Goal: Transaction & Acquisition: Purchase product/service

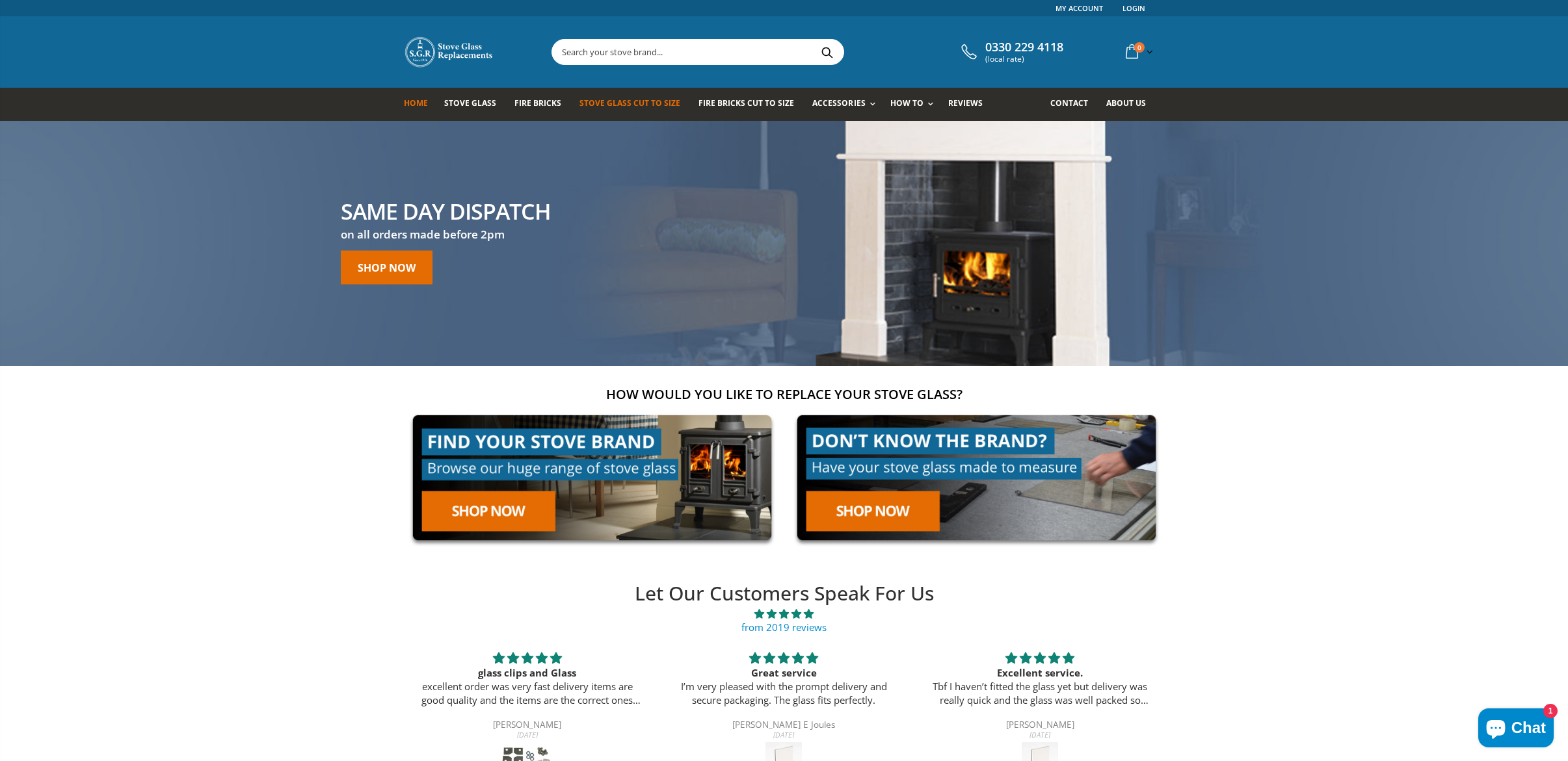
click at [630, 101] on span "Stove Glass Cut To Size" at bounding box center [629, 102] width 101 height 11
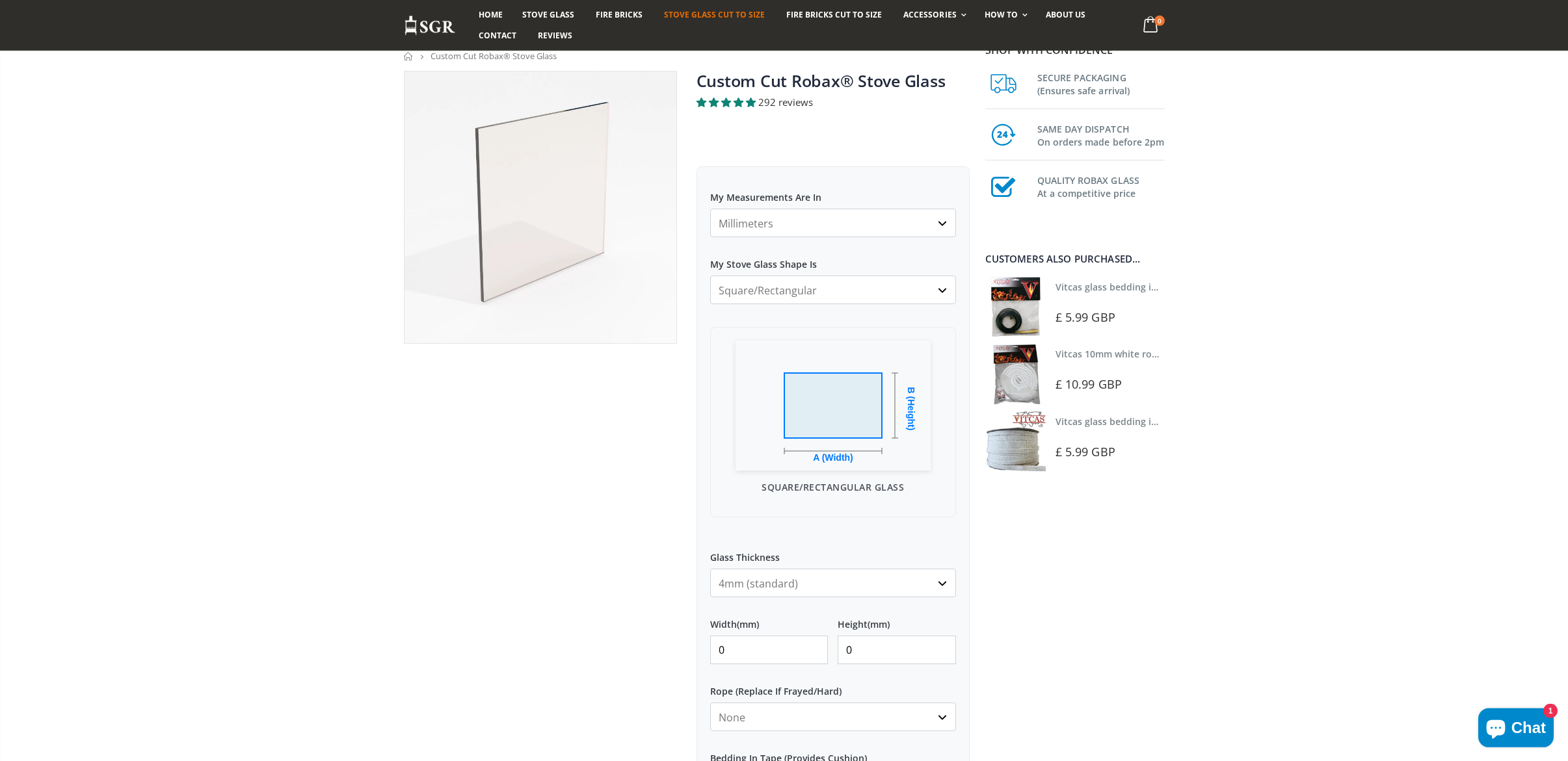
scroll to position [115, 0]
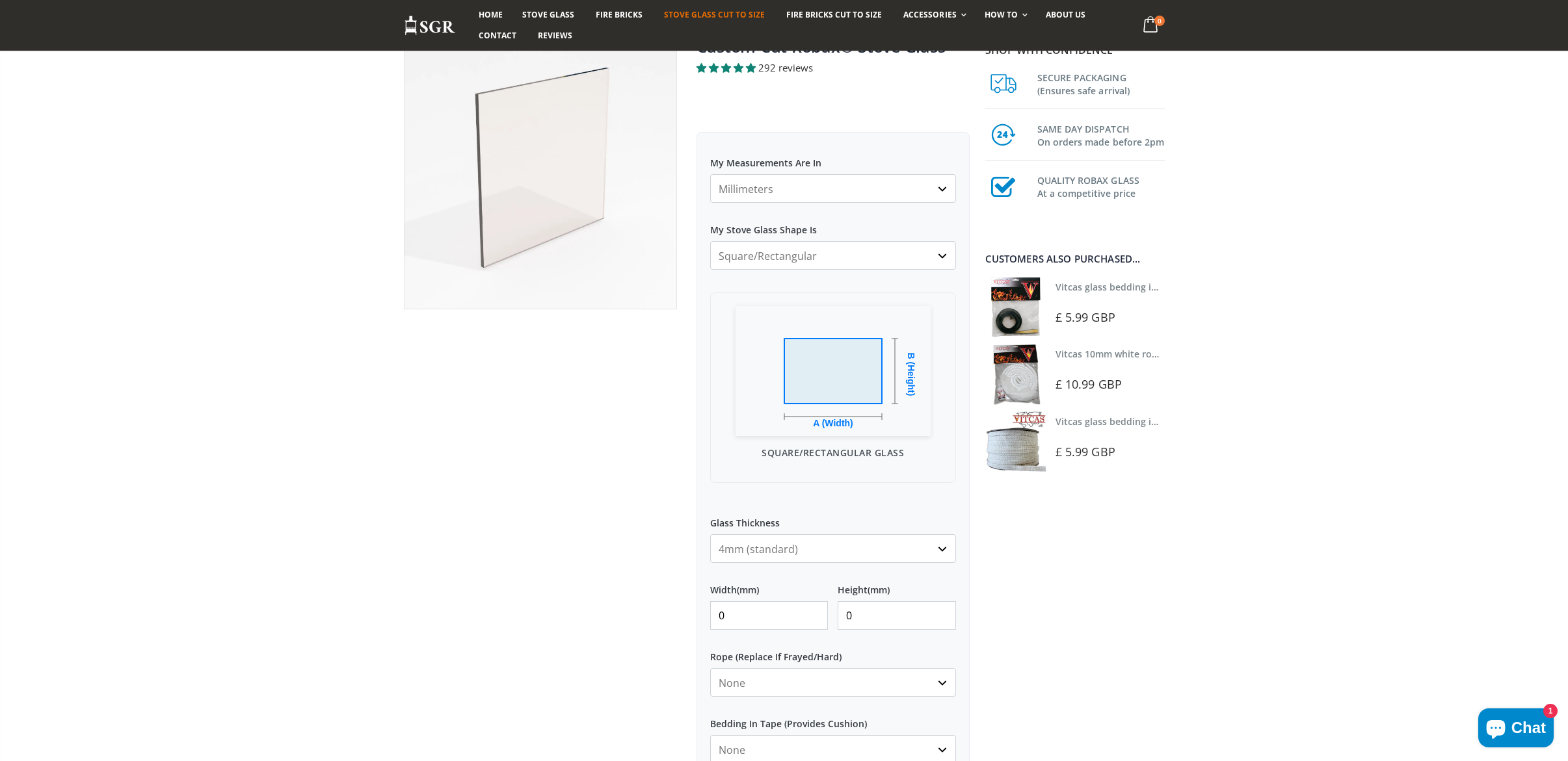
click at [764, 615] on input "0" at bounding box center [769, 616] width 118 height 29
type input "0"
type input "282"
drag, startPoint x: 874, startPoint y: 612, endPoint x: 802, endPoint y: 609, distance: 72.1
click at [837, 610] on input "0" at bounding box center [896, 616] width 118 height 29
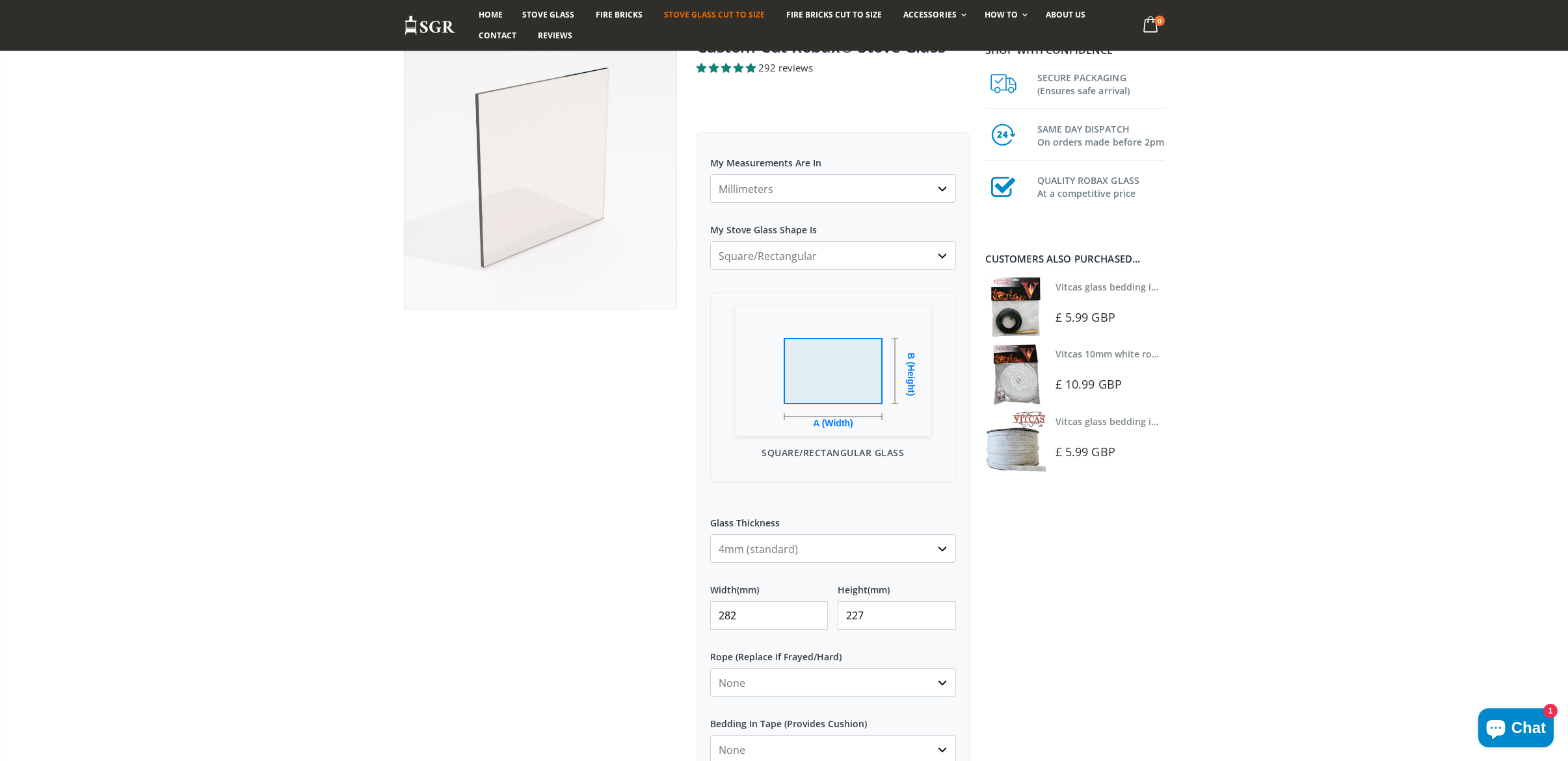
type input "227"
click at [710, 668] on select "None 3mm White 6mm White 8mm White 10mm White 12mm White 6mm Black 8mm Black 10…" at bounding box center [833, 682] width 246 height 29
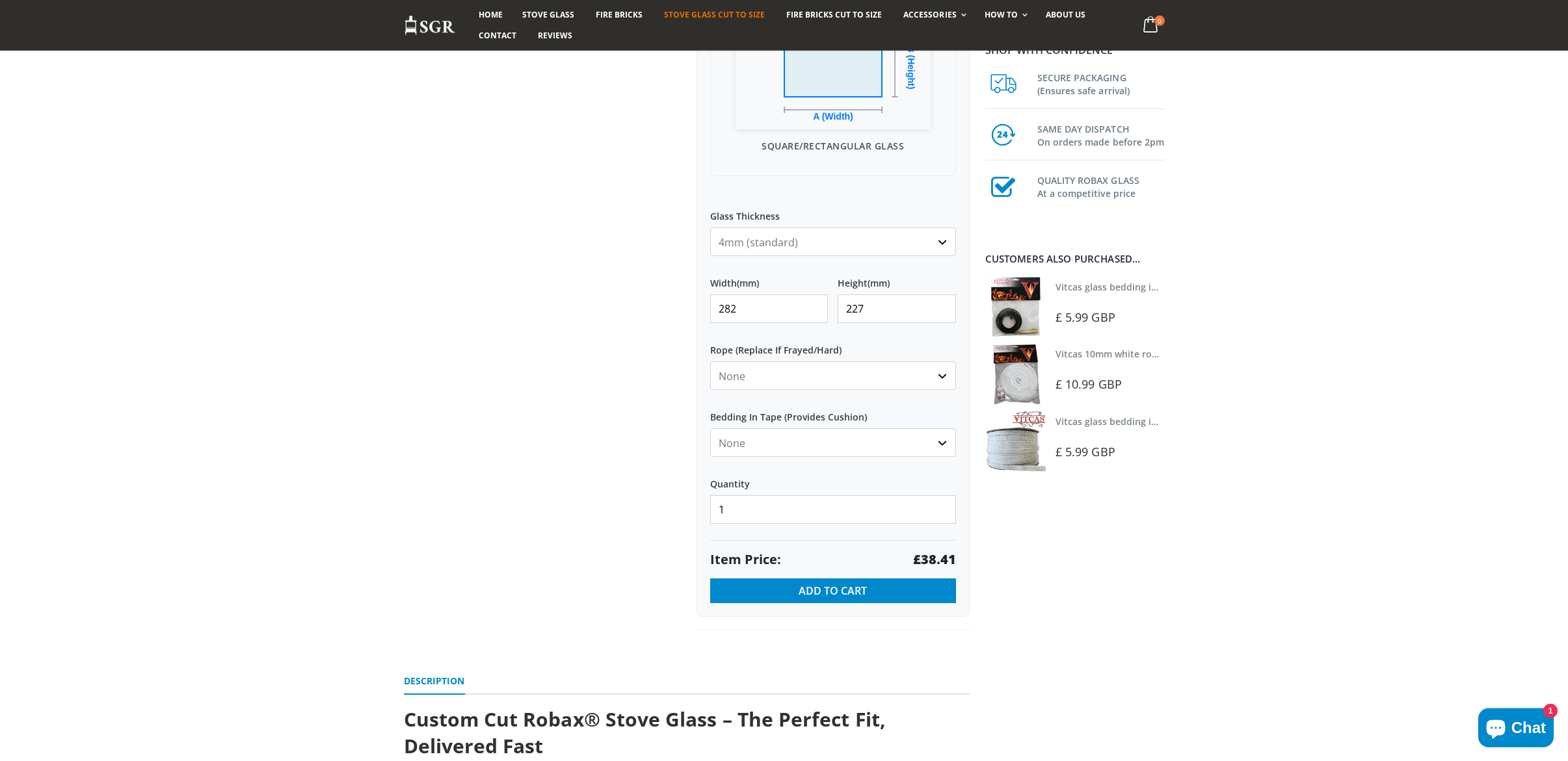
scroll to position [343, 0]
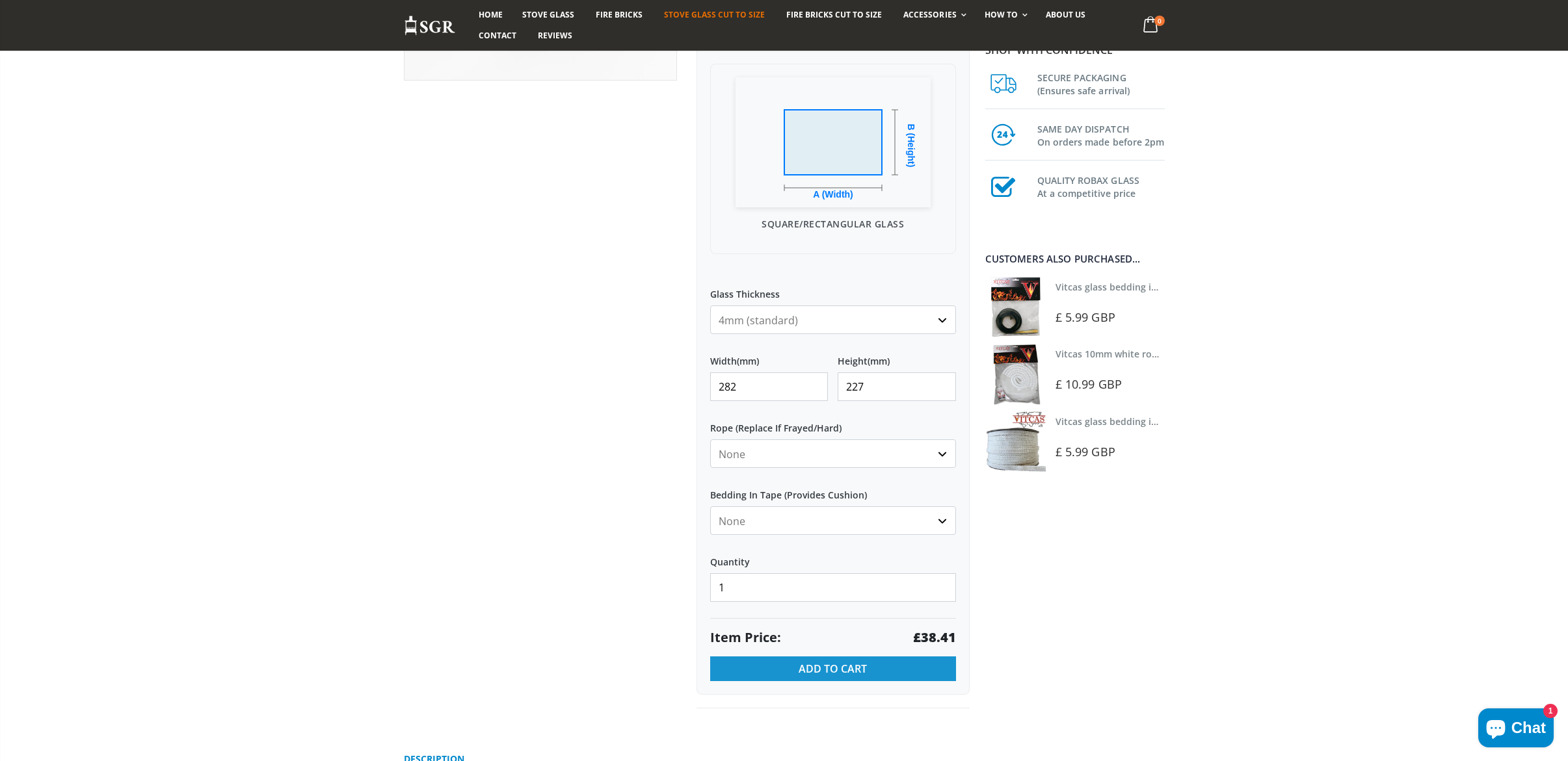
click at [814, 673] on span "Add to Cart" at bounding box center [833, 669] width 68 height 14
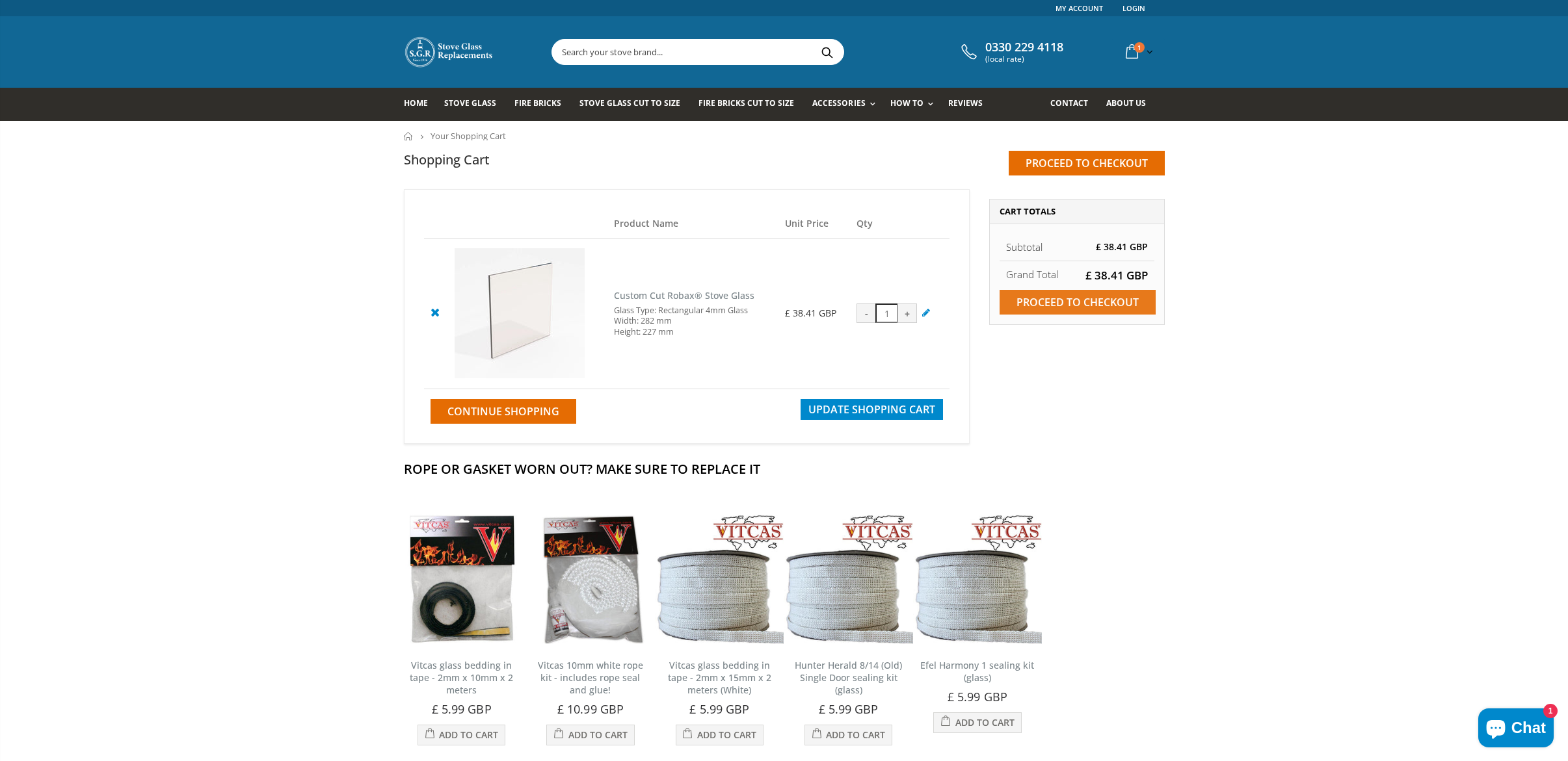
click at [1079, 302] on input "Proceed to checkout" at bounding box center [1077, 302] width 156 height 25
